Goal: Transaction & Acquisition: Purchase product/service

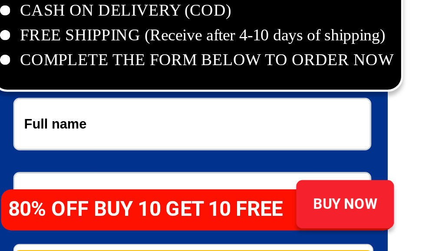
scroll to position [4060, 0]
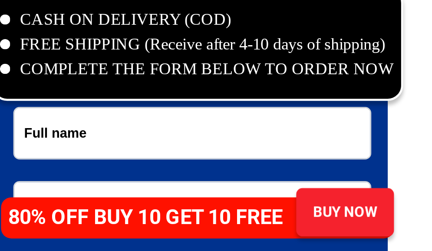
click at [139, 187] on input "Input full_name" at bounding box center [214, 197] width 150 height 21
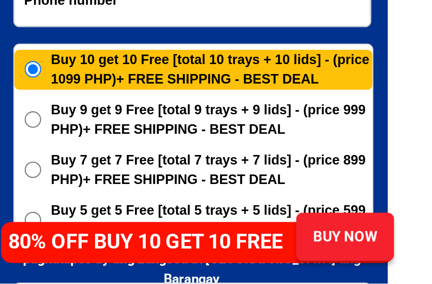
scroll to position [4125, 0]
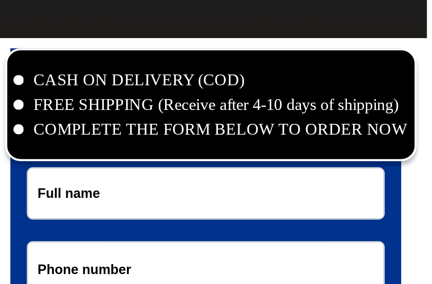
click at [139, 121] on input "Input full_name" at bounding box center [214, 131] width 150 height 21
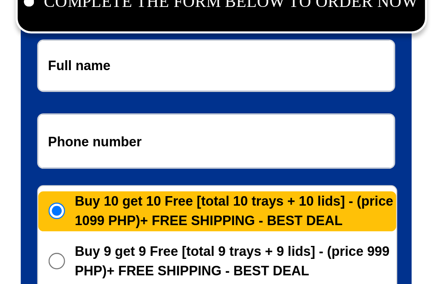
click at [139, 121] on input "Input full_name" at bounding box center [214, 131] width 150 height 21
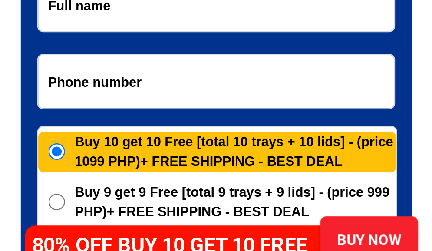
click at [139, 121] on input "Input full_name" at bounding box center [214, 131] width 150 height 21
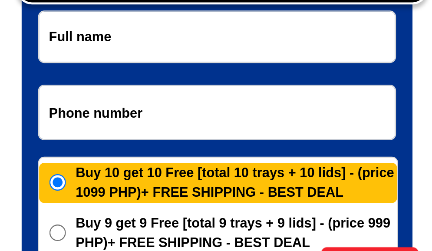
click at [139, 121] on input "Input full_name" at bounding box center [214, 131] width 150 height 21
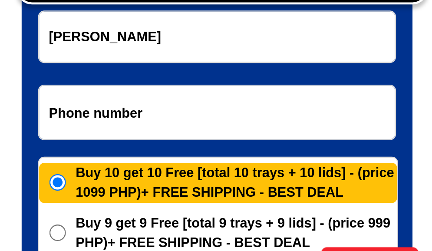
type input "[PERSON_NAME]"
click at [139, 153] on input "Input phone_number" at bounding box center [214, 164] width 150 height 23
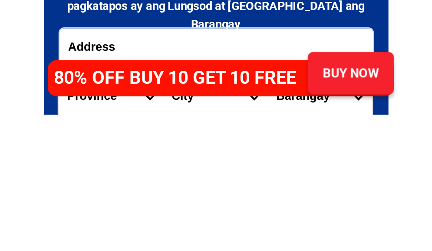
scroll to position [4195, 0]
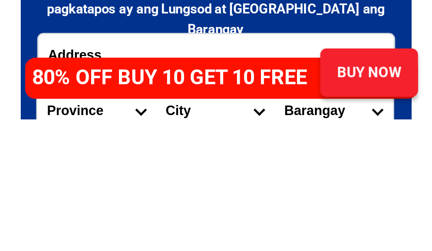
type input "09228107085"
click at [136, 226] on h4 "80% OFF BUY 10 GET 10 FREE" at bounding box center [198, 232] width 125 height 13
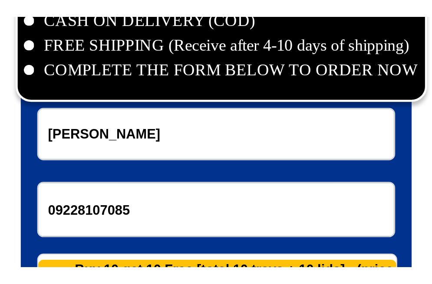
scroll to position [4191, 0]
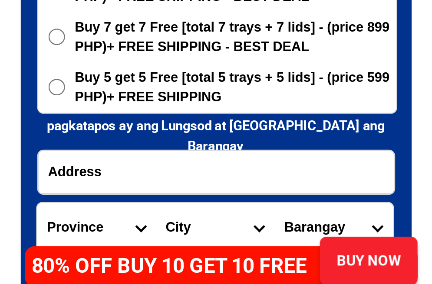
click at [139, 218] on input "Input address" at bounding box center [214, 227] width 150 height 18
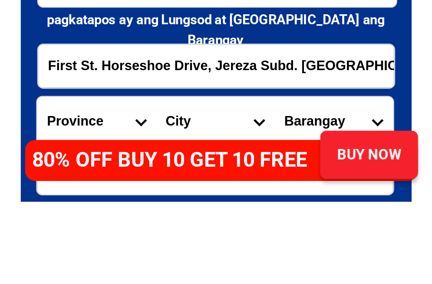
type input "First St. Horseshoe Drive, Jereza Subd. [GEOGRAPHIC_DATA], [GEOGRAPHIC_DATA]"
click at [138, 240] on select "Province [GEOGRAPHIC_DATA] [GEOGRAPHIC_DATA] [GEOGRAPHIC_DATA] [GEOGRAPHIC_DATA…" at bounding box center [163, 250] width 50 height 21
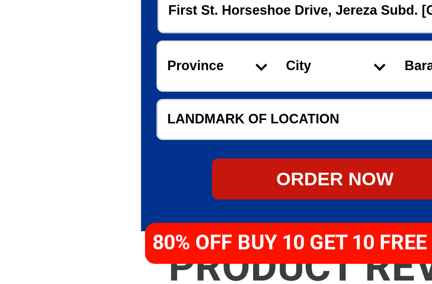
select select "63_738"
click at [188, 182] on select "City [GEOGRAPHIC_DATA] [GEOGRAPHIC_DATA]-city [GEOGRAPHIC_DATA] [GEOGRAPHIC_DAT…" at bounding box center [213, 192] width 50 height 21
select select "63_7387159"
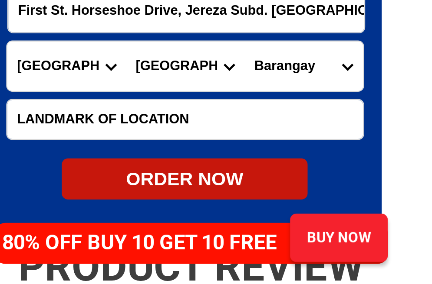
click at [238, 182] on select "[GEOGRAPHIC_DATA] [PERSON_NAME] (lasang) [PERSON_NAME] Angalan Atan-awe Baganih…" at bounding box center [263, 192] width 50 height 21
select select "63_73871598338"
click at [138, 206] on input "Input LANDMARKOFLOCATION" at bounding box center [213, 214] width 150 height 16
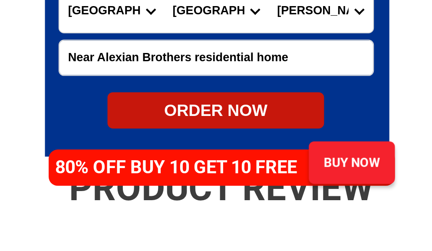
scroll to position [4262, 0]
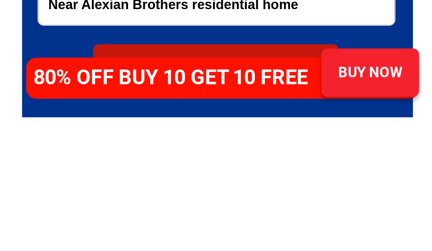
type input "Near Alexian Brothers residential home"
click at [136, 226] on h4 "80% OFF BUY 10 GET 10 FREE" at bounding box center [198, 232] width 125 height 13
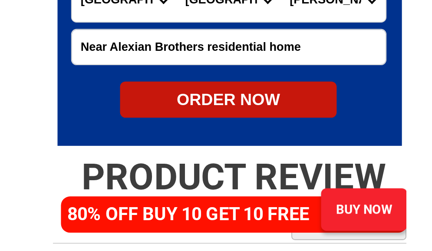
scroll to position [4283, 0]
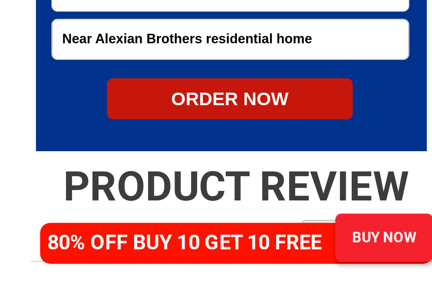
click at [161, 200] on div "ORDER NOW" at bounding box center [213, 206] width 104 height 12
radio input "true"
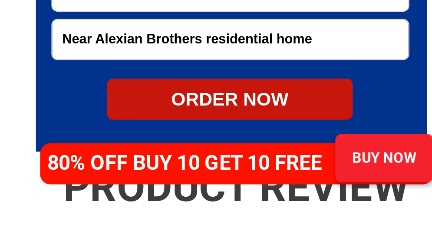
scroll to position [4303, 0]
